Goal: Find specific page/section: Find specific page/section

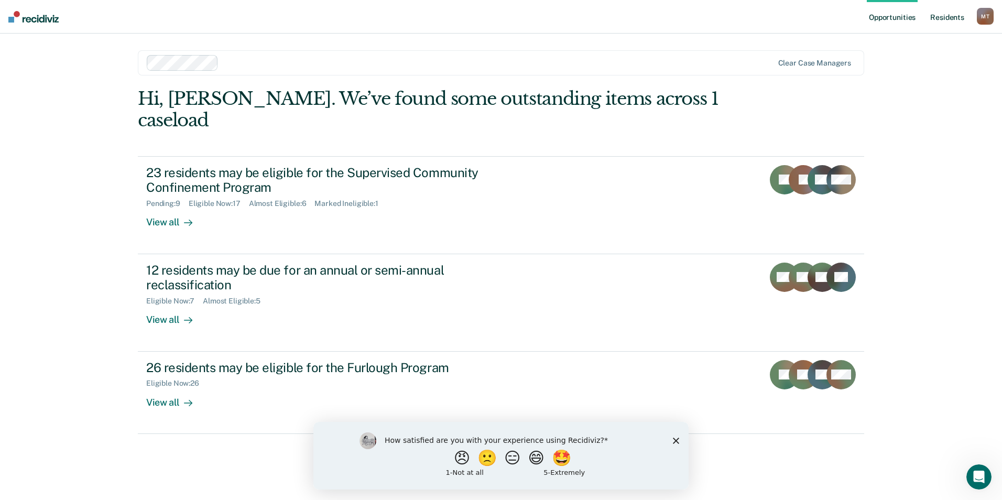
click at [945, 16] on link "Resident s" at bounding box center [947, 17] width 38 height 34
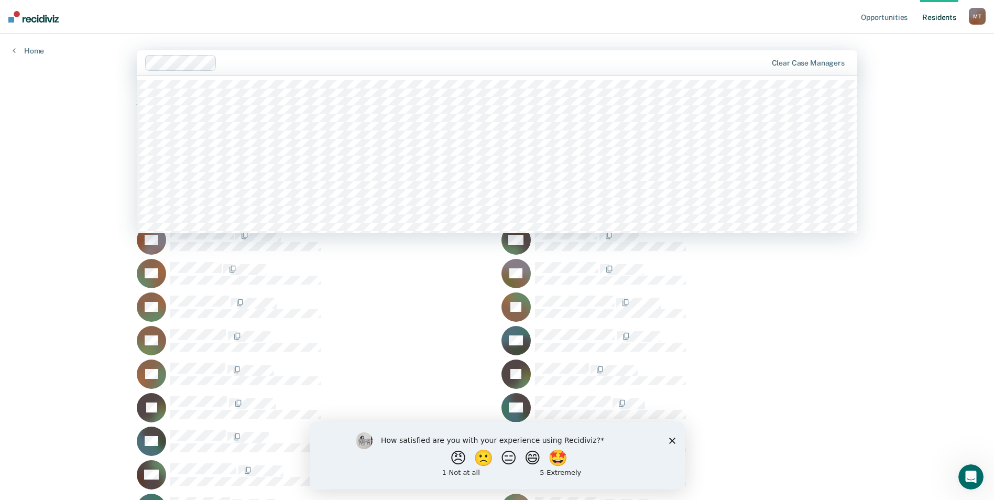
click at [282, 61] on div at bounding box center [493, 63] width 545 height 12
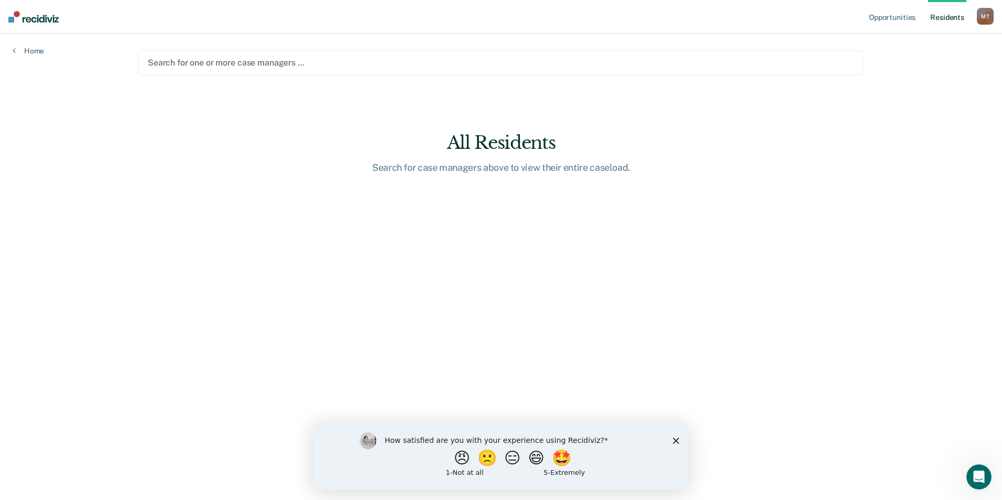
click at [949, 15] on link "Resident s" at bounding box center [947, 17] width 38 height 34
click at [938, 18] on link "Resident s" at bounding box center [947, 17] width 38 height 34
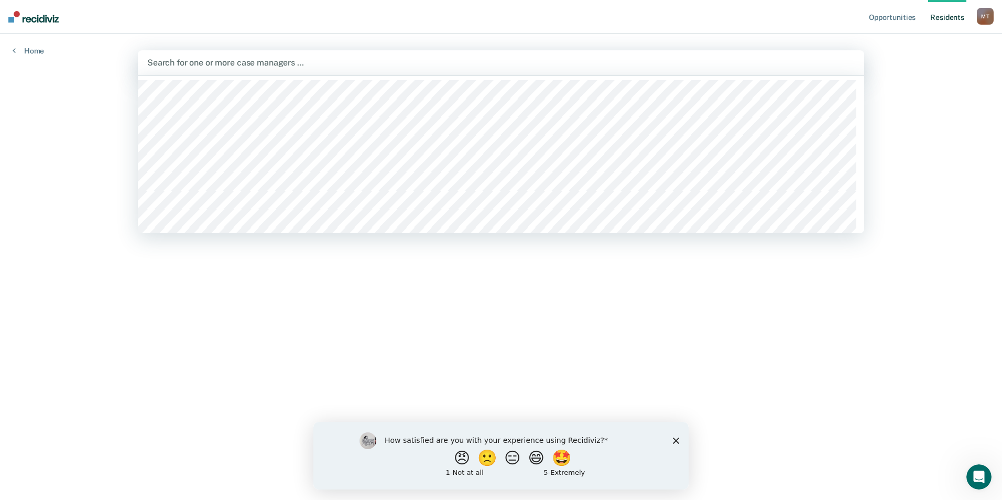
click at [560, 61] on div at bounding box center [500, 63] width 707 height 12
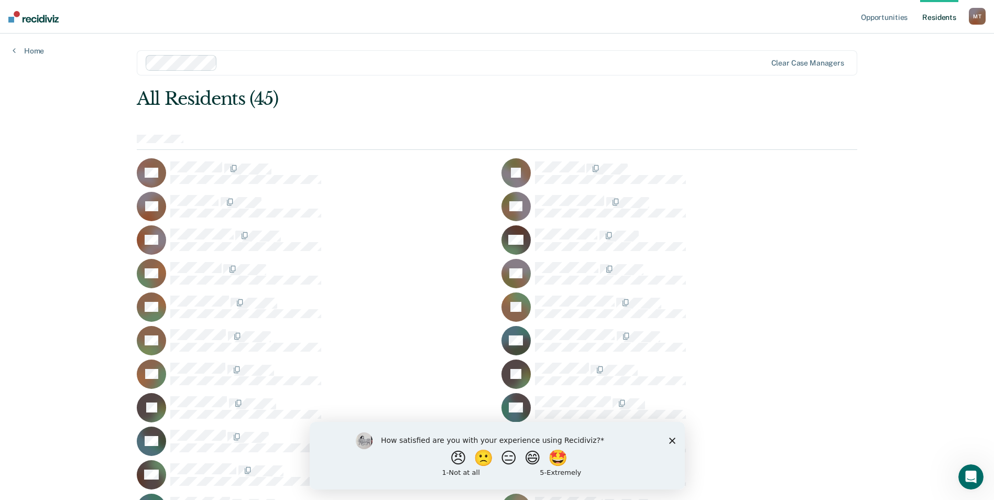
drag, startPoint x: 673, startPoint y: 439, endPoint x: 667, endPoint y: 431, distance: 10.5
click at [672, 439] on icon "Close survey" at bounding box center [672, 440] width 6 height 6
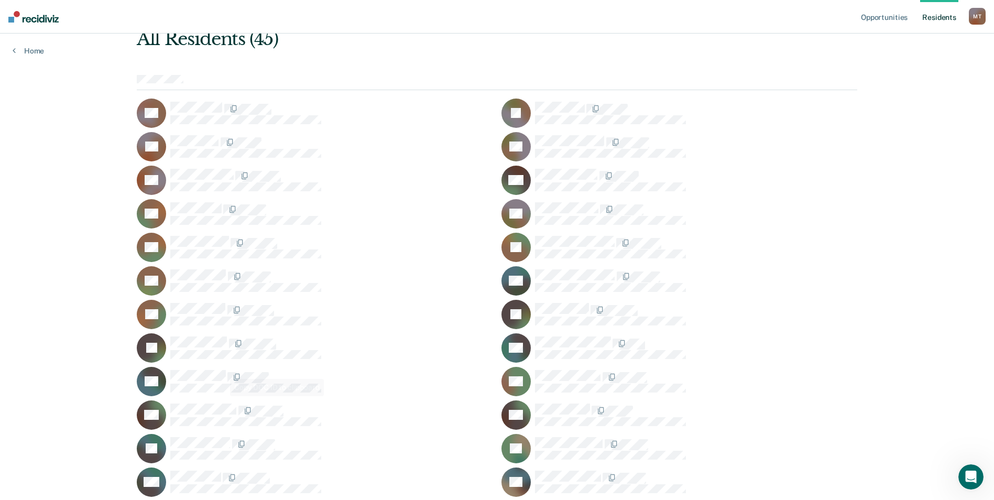
scroll to position [0, 0]
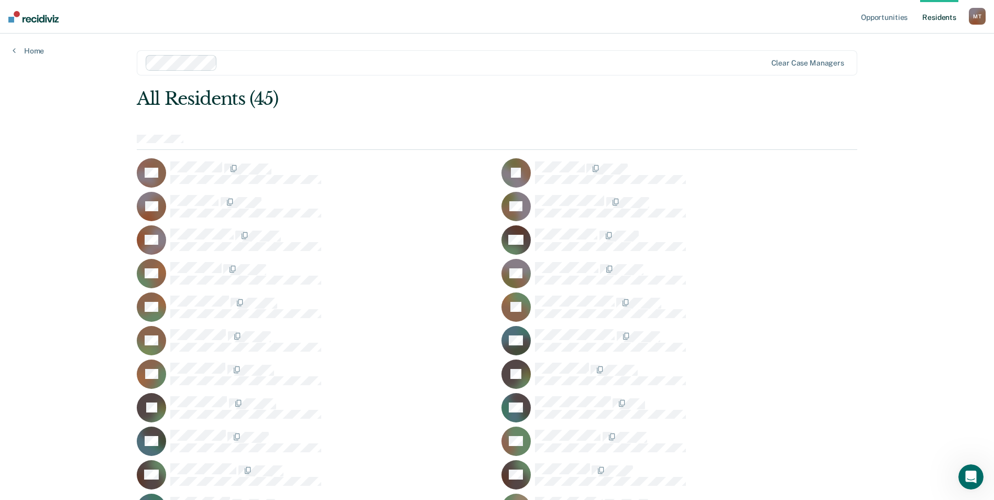
drag, startPoint x: 696, startPoint y: 63, endPoint x: 773, endPoint y: 62, distance: 76.5
click at [734, 61] on div at bounding box center [494, 63] width 544 height 12
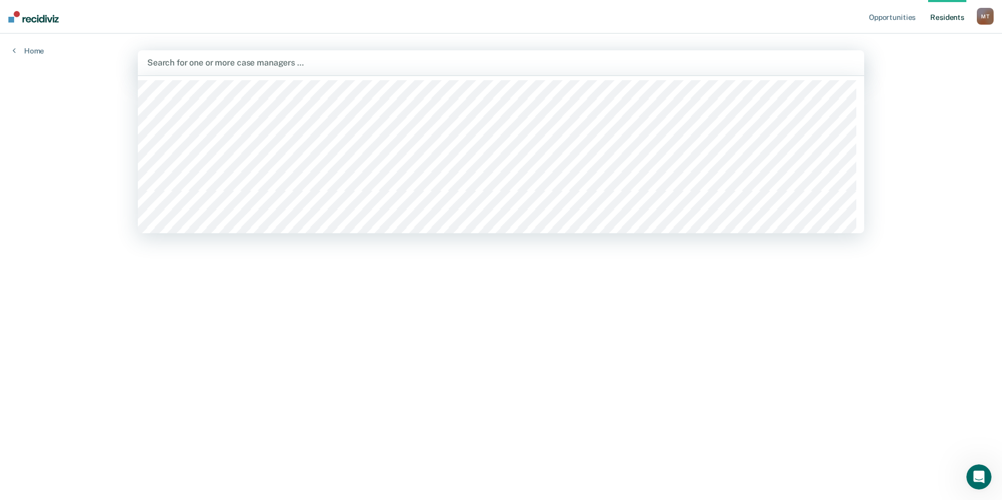
click at [277, 64] on div at bounding box center [500, 63] width 707 height 12
